Goal: Transaction & Acquisition: Download file/media

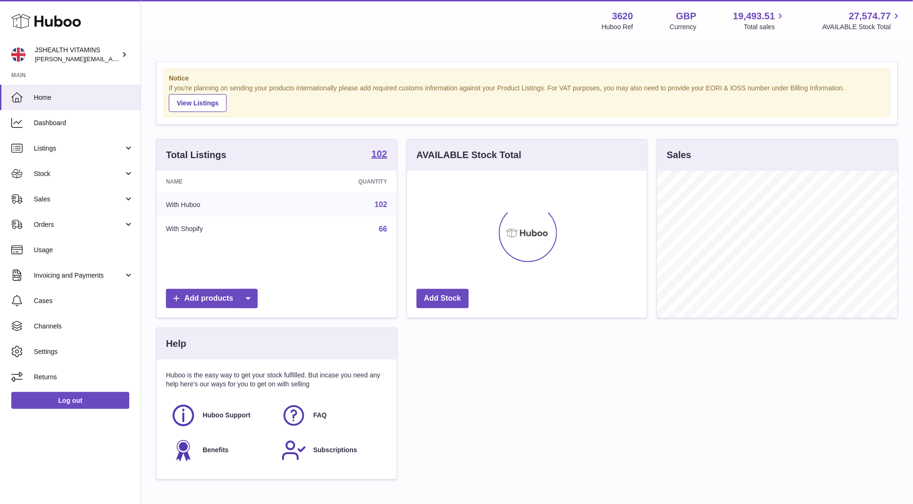
scroll to position [147, 240]
click at [49, 183] on link "Stock" at bounding box center [70, 173] width 141 height 25
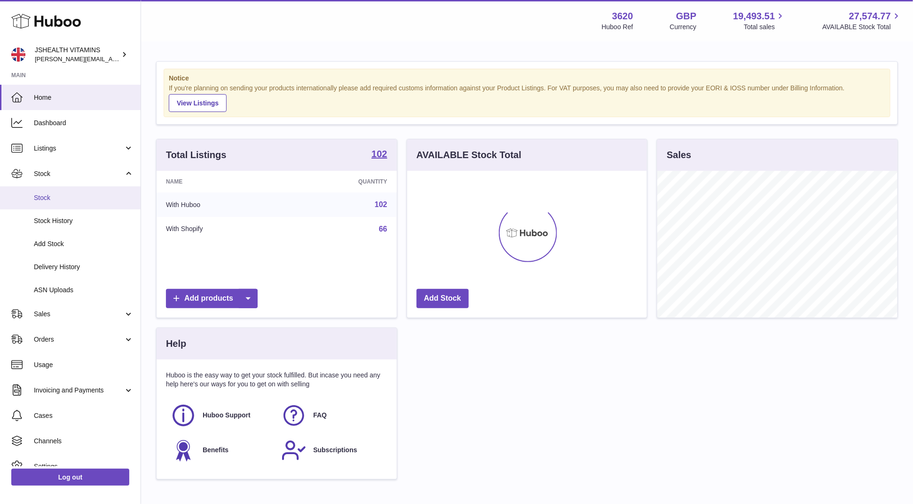
click at [62, 197] on span "Stock" at bounding box center [84, 197] width 100 height 9
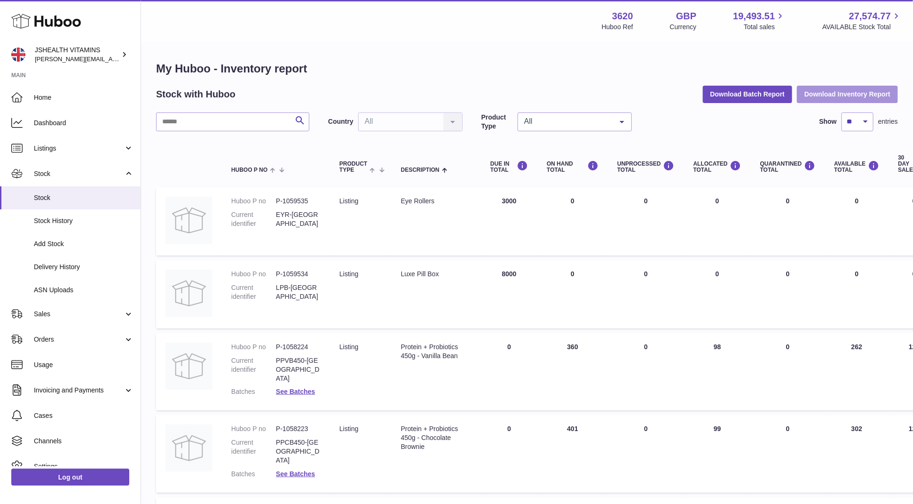
click at [827, 98] on button "Download Inventory Report" at bounding box center [847, 94] width 101 height 17
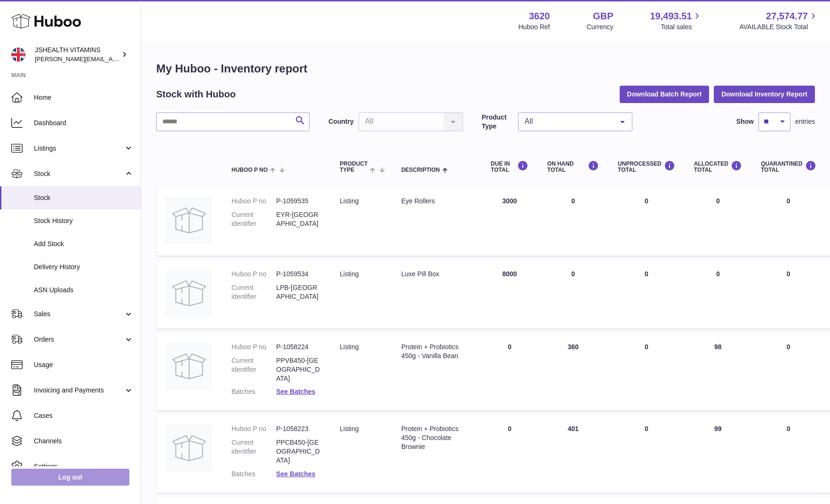
click at [102, 473] on link "Log out" at bounding box center [70, 477] width 118 height 17
